Goal: Transaction & Acquisition: Obtain resource

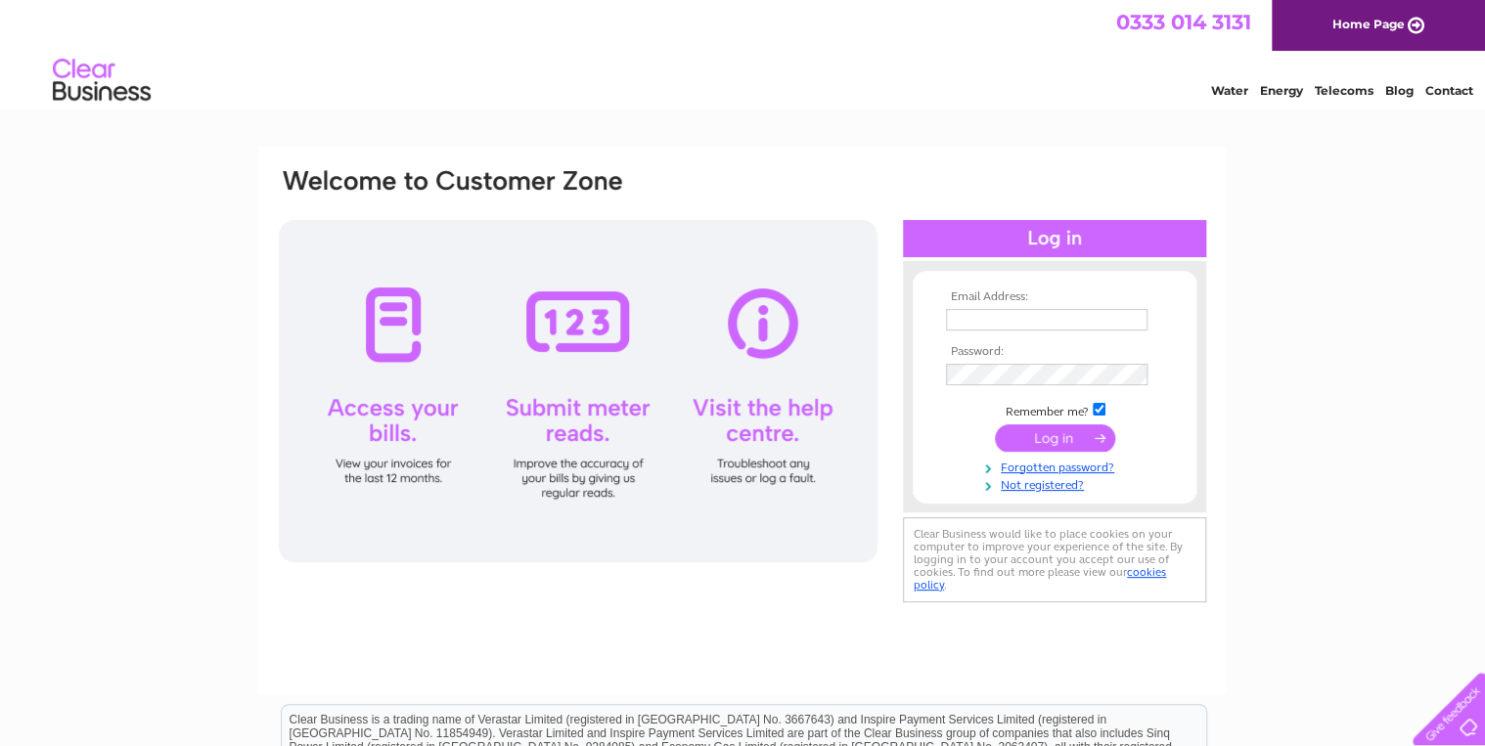
type input "[EMAIL_ADDRESS][DOMAIN_NAME]"
click at [1045, 430] on input "submit" at bounding box center [1055, 437] width 120 height 27
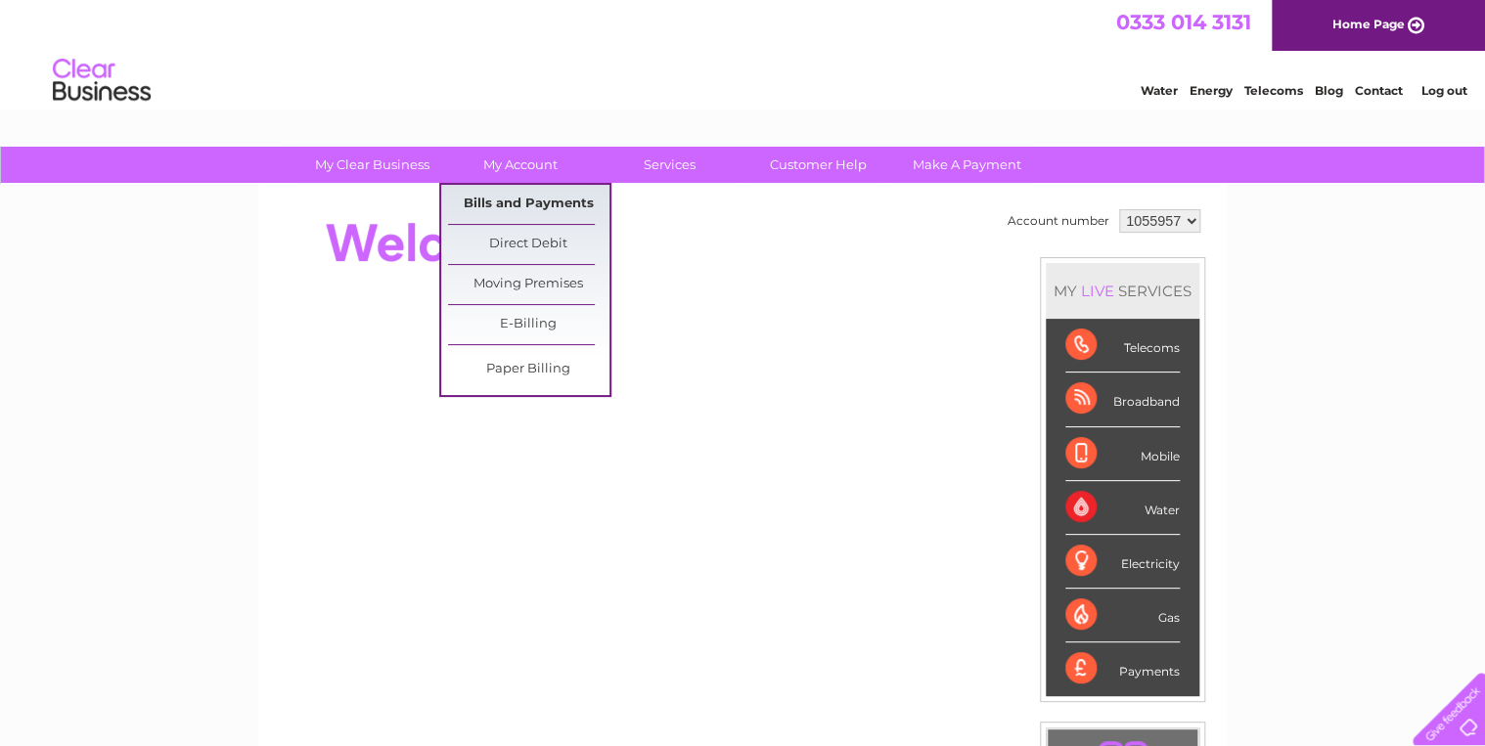
click at [518, 198] on link "Bills and Payments" at bounding box center [528, 204] width 161 height 39
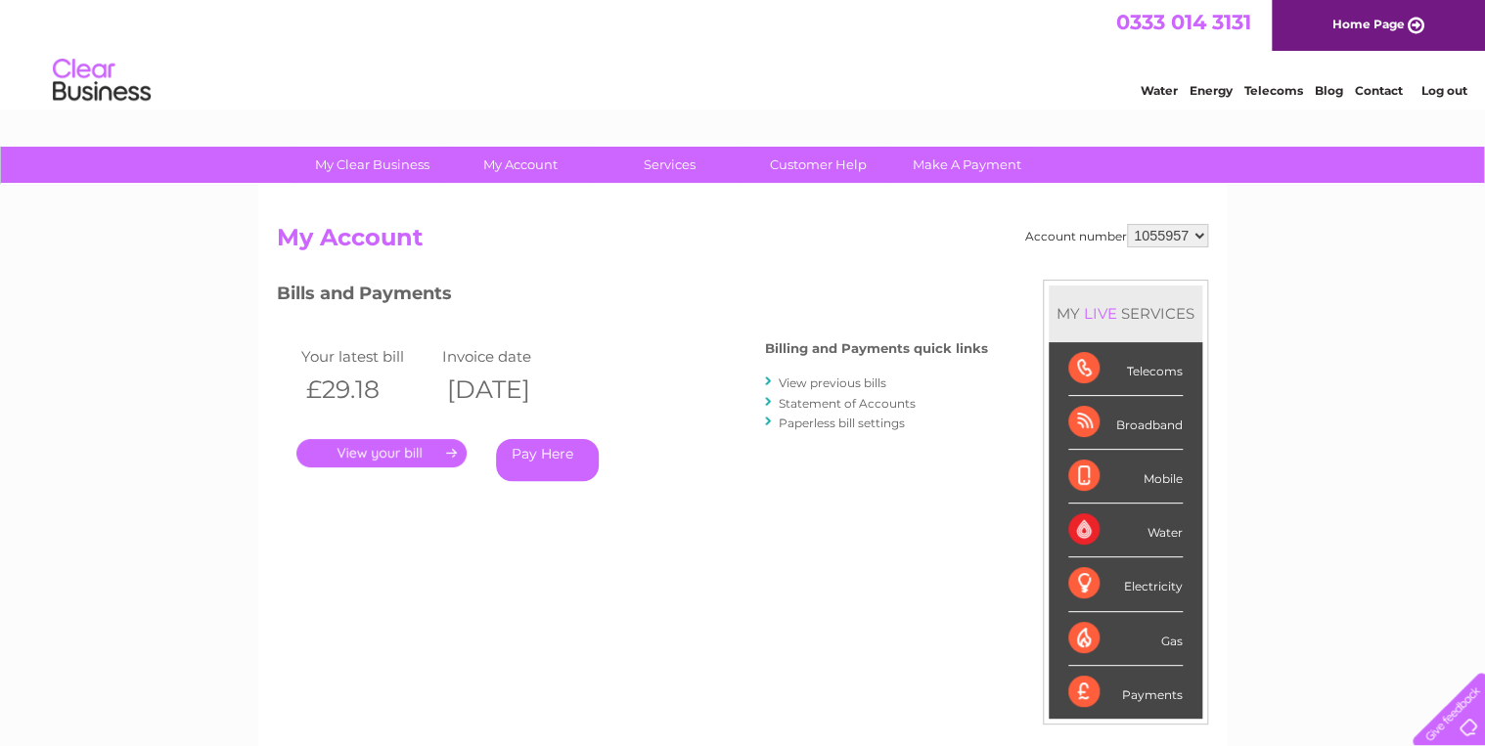
click at [377, 447] on link "." at bounding box center [381, 453] width 170 height 28
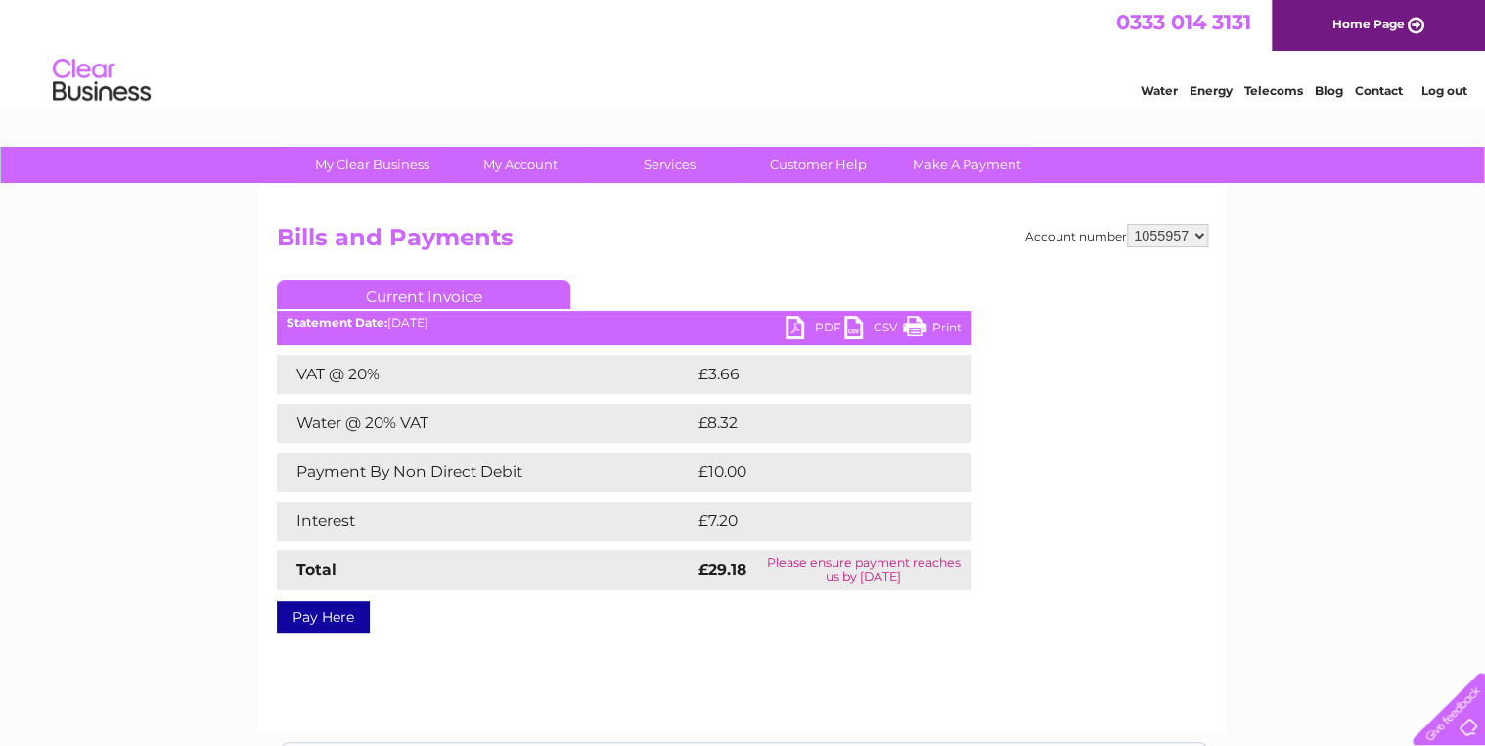
click at [800, 326] on link "PDF" at bounding box center [814, 330] width 59 height 28
